Goal: Transaction & Acquisition: Purchase product/service

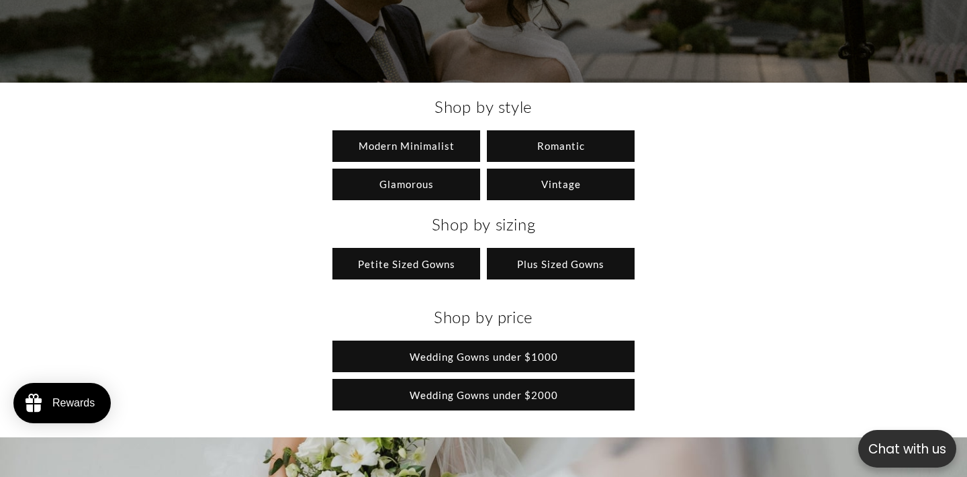
scroll to position [1527, 0]
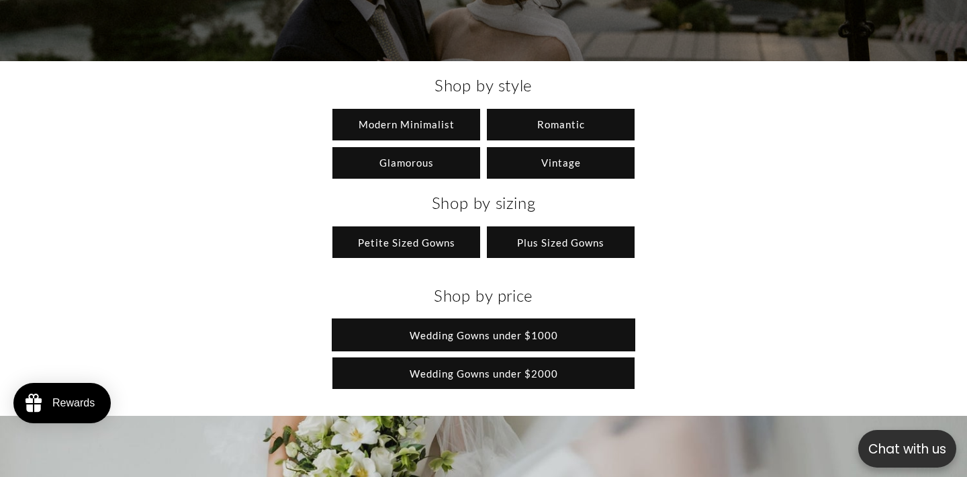
click at [499, 342] on link "Wedding Gowns under $1000" at bounding box center [483, 335] width 302 height 32
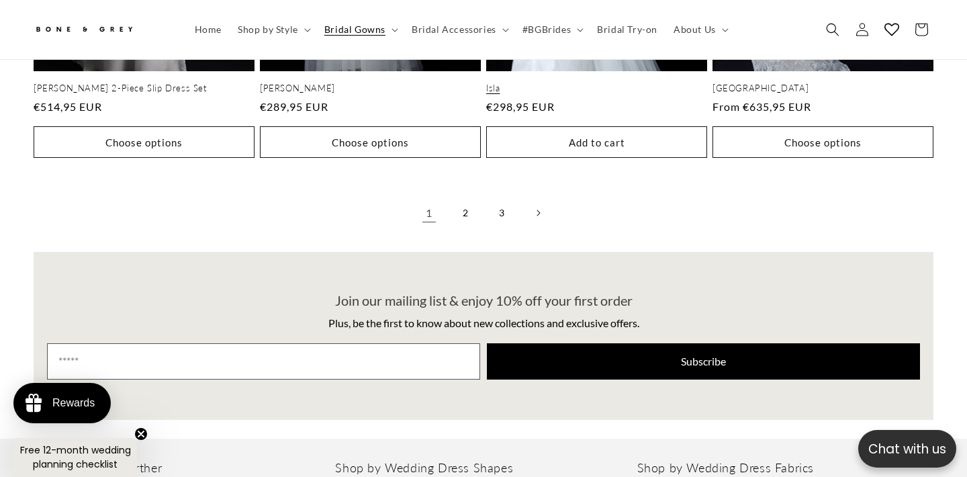
scroll to position [2985, 0]
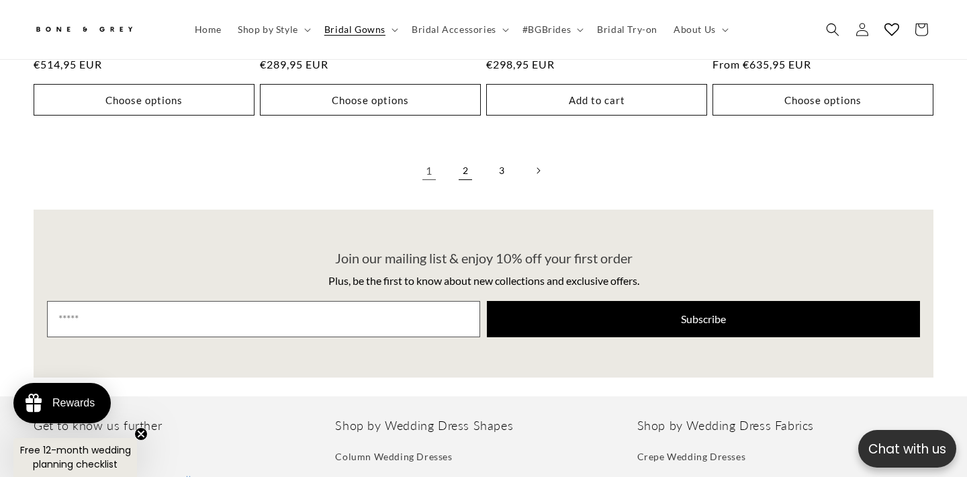
click at [467, 156] on link "2" at bounding box center [465, 171] width 30 height 30
